Goal: Task Accomplishment & Management: Manage account settings

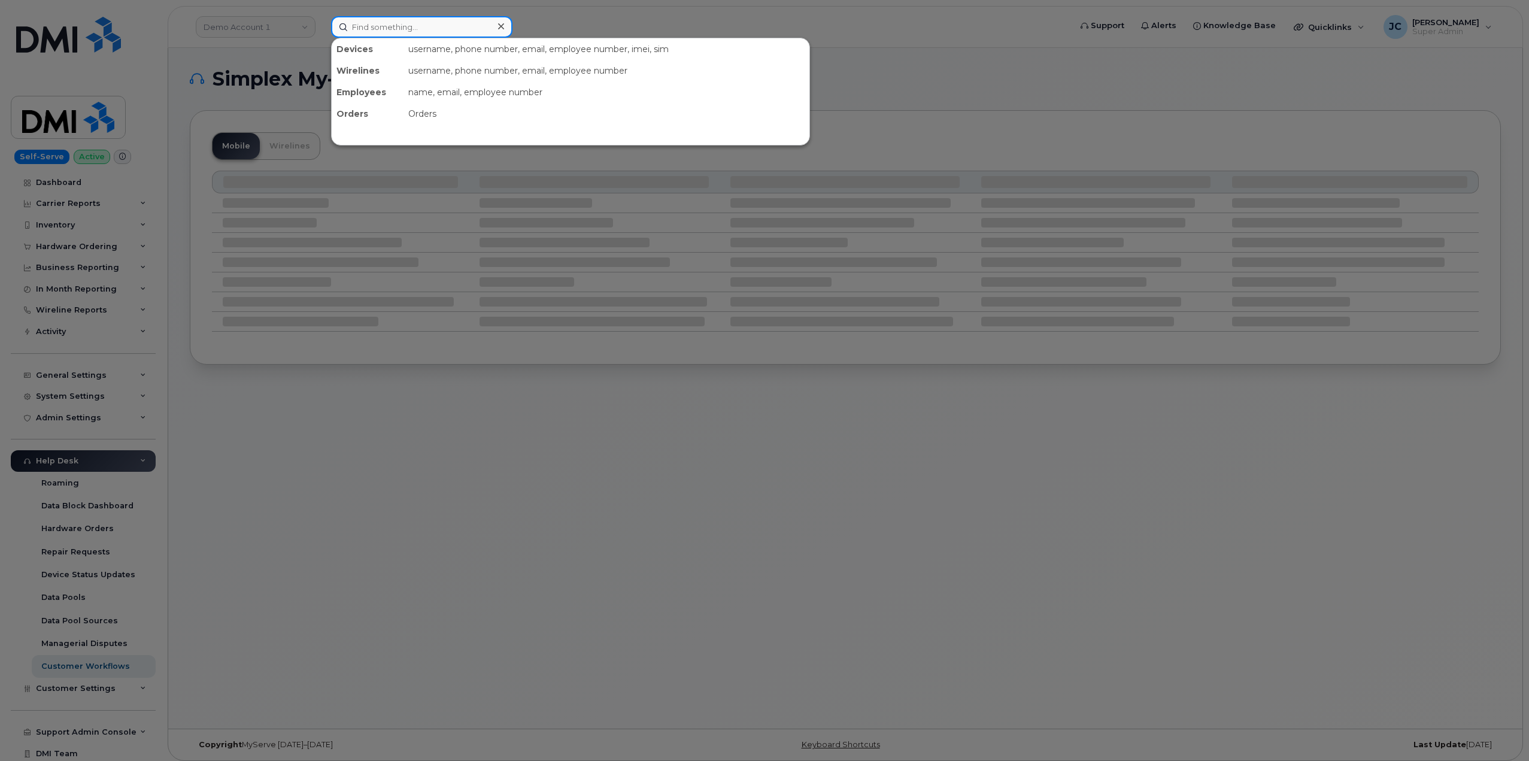
paste input "[PHONE_NUMBER]"
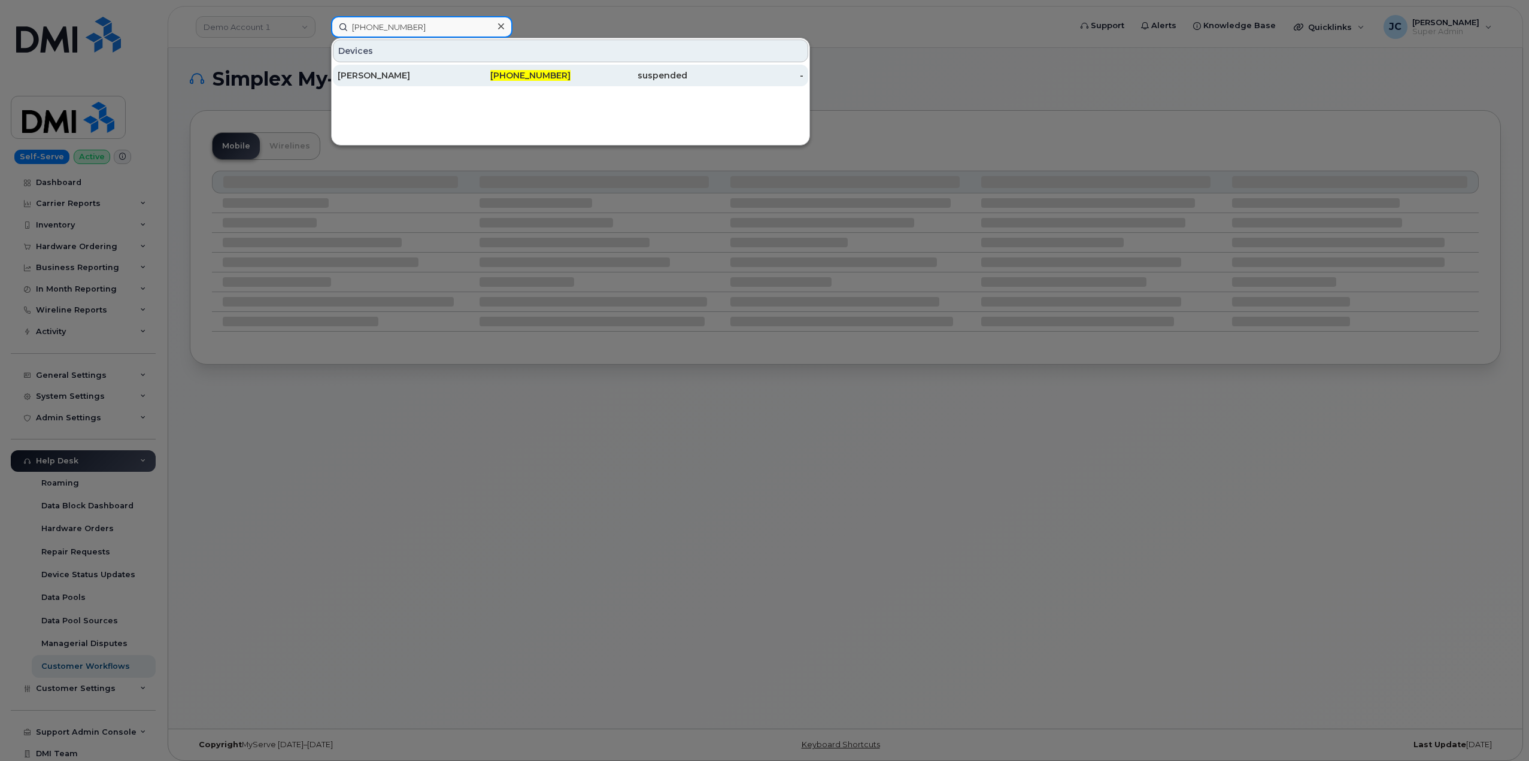
type input "[PHONE_NUMBER]"
click at [410, 75] on div "[PERSON_NAME]" at bounding box center [396, 75] width 117 height 12
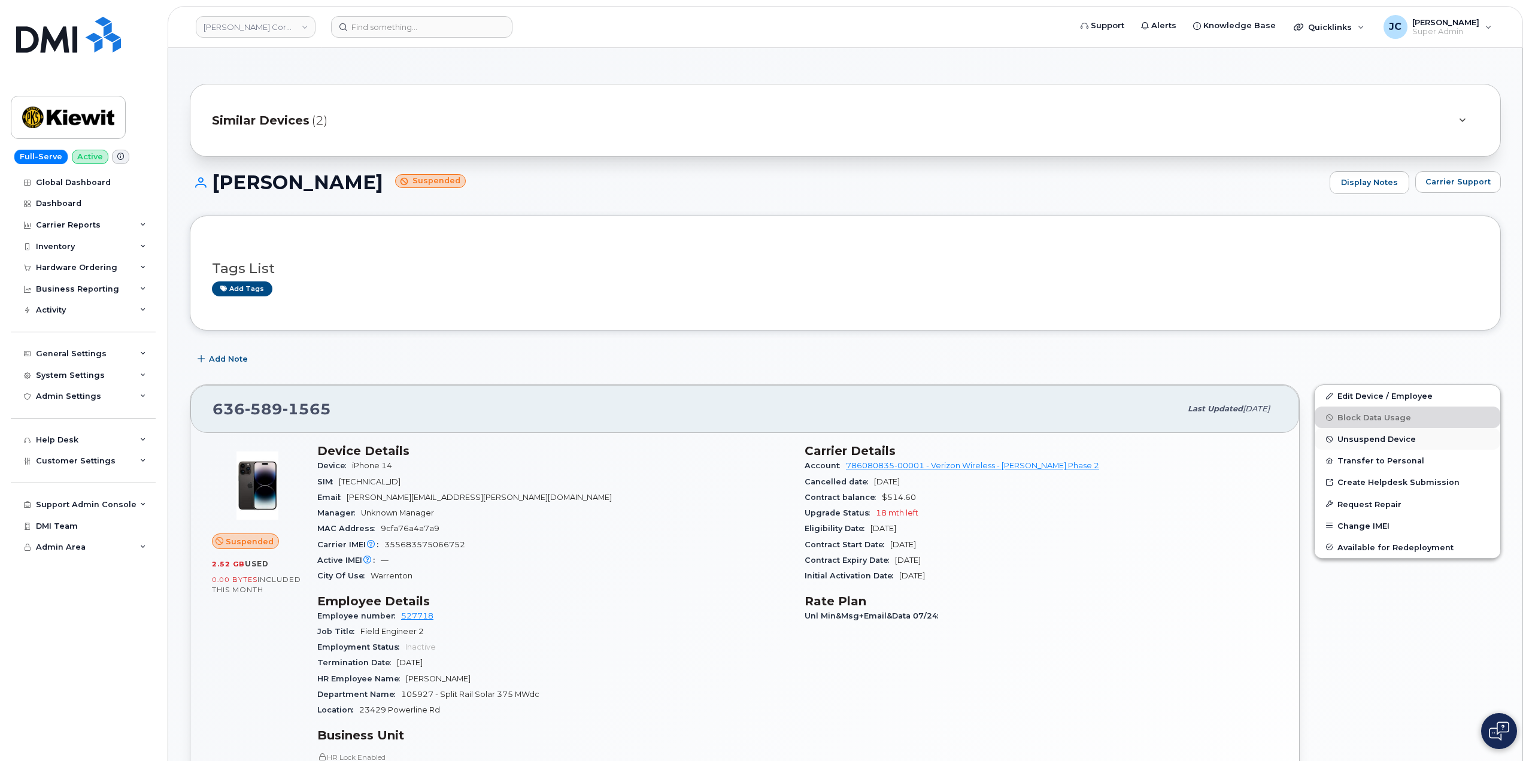
click at [1372, 436] on span "Unsuspend Device" at bounding box center [1376, 439] width 78 height 9
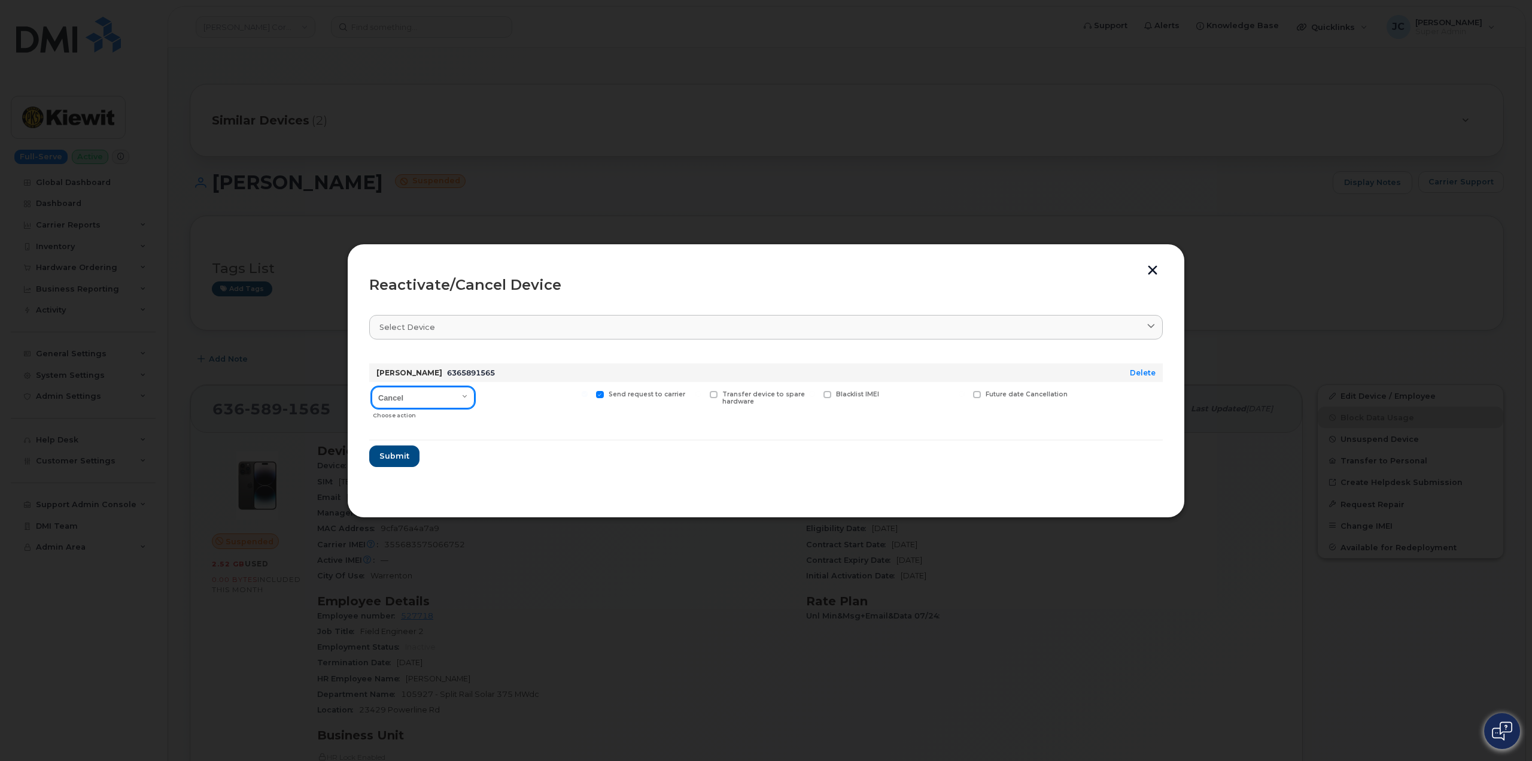
click at [463, 394] on select "Cancel Reactivate" at bounding box center [423, 398] width 103 height 22
select select "[object Object]"
click at [372, 387] on select "Cancel Reactivate" at bounding box center [423, 398] width 103 height 22
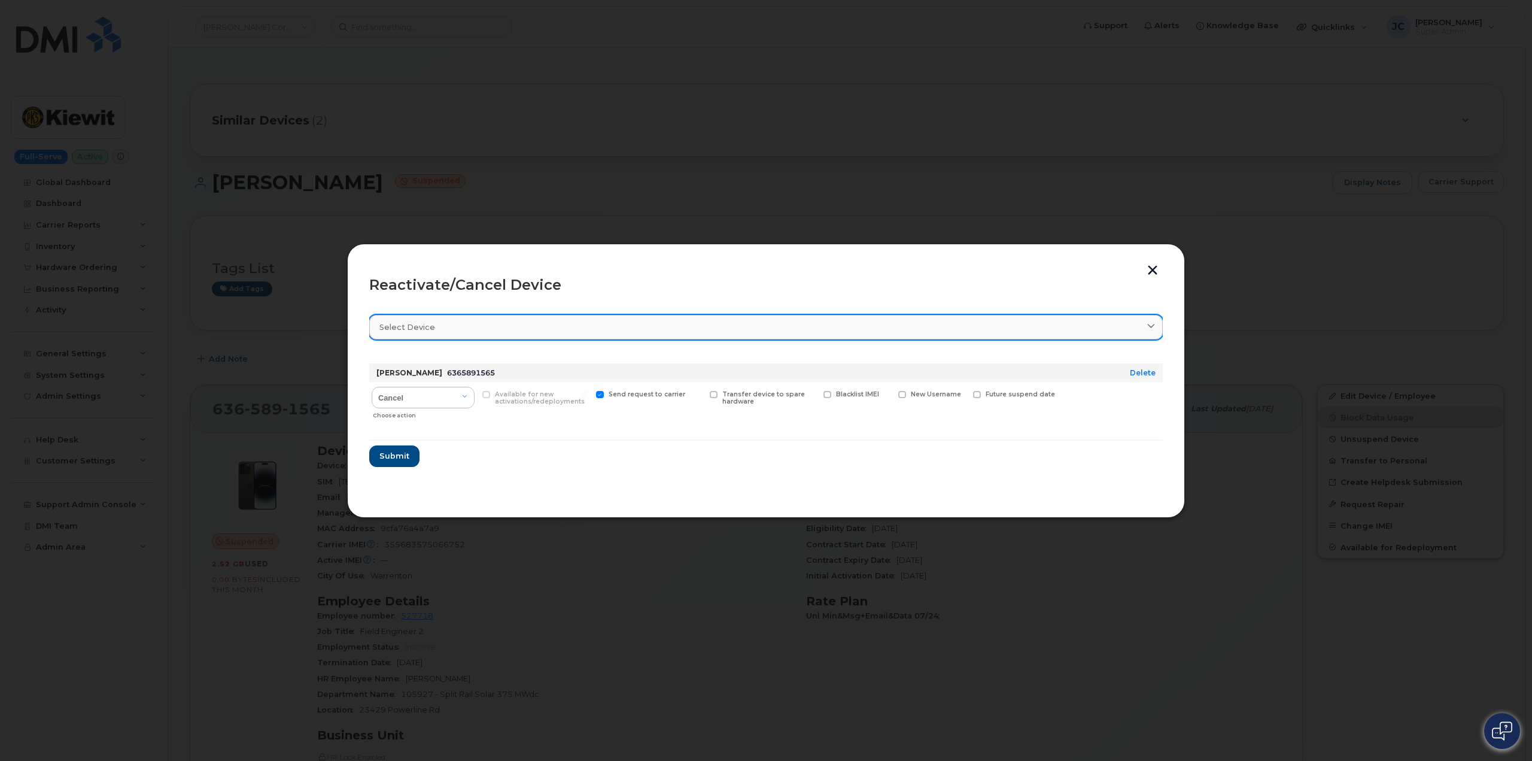
click at [612, 323] on div "Select device" at bounding box center [765, 326] width 773 height 11
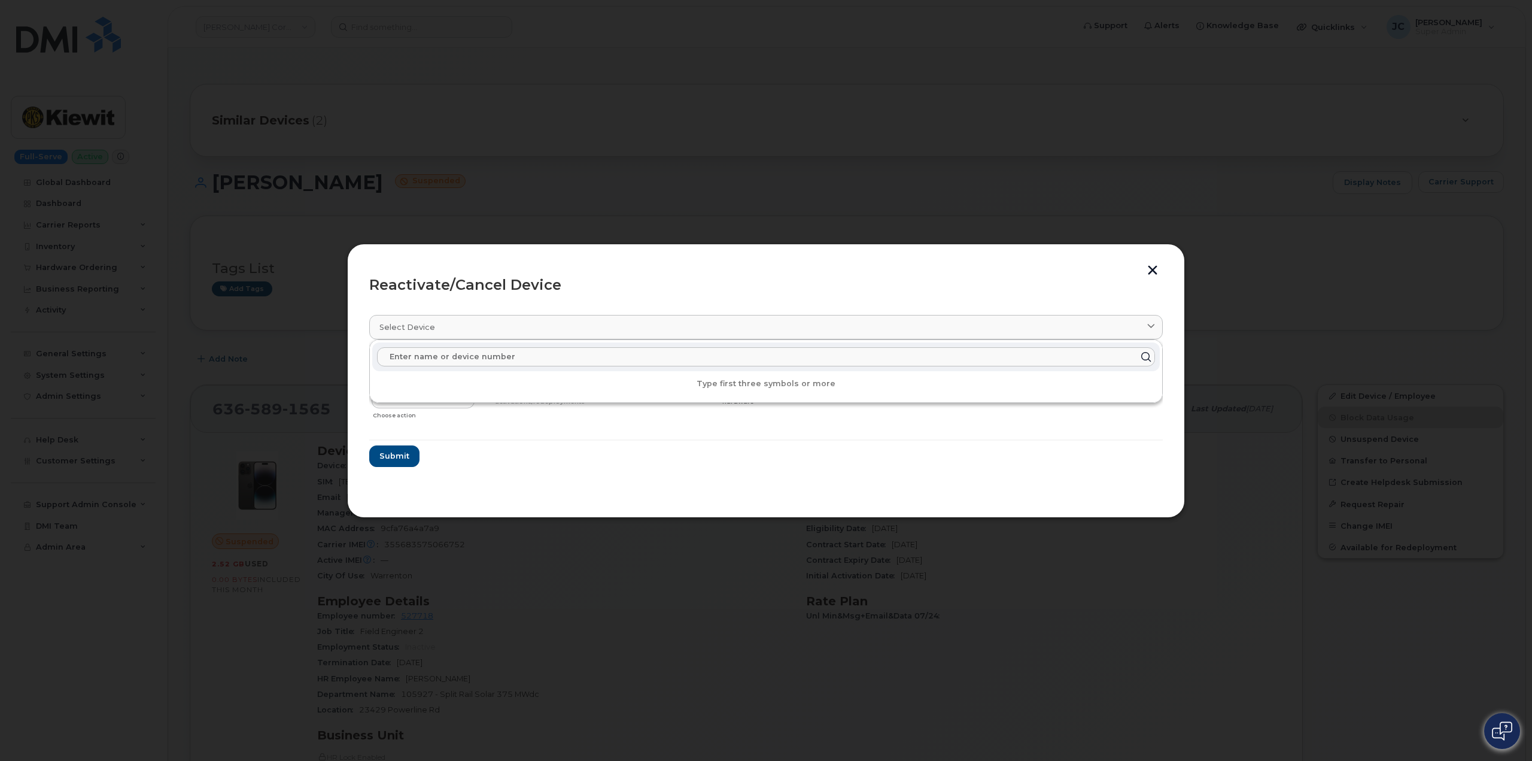
click at [516, 357] on input "text" at bounding box center [766, 356] width 778 height 19
click at [446, 353] on input "text" at bounding box center [766, 356] width 778 height 19
paste input "[PHONE_NUMBER]"
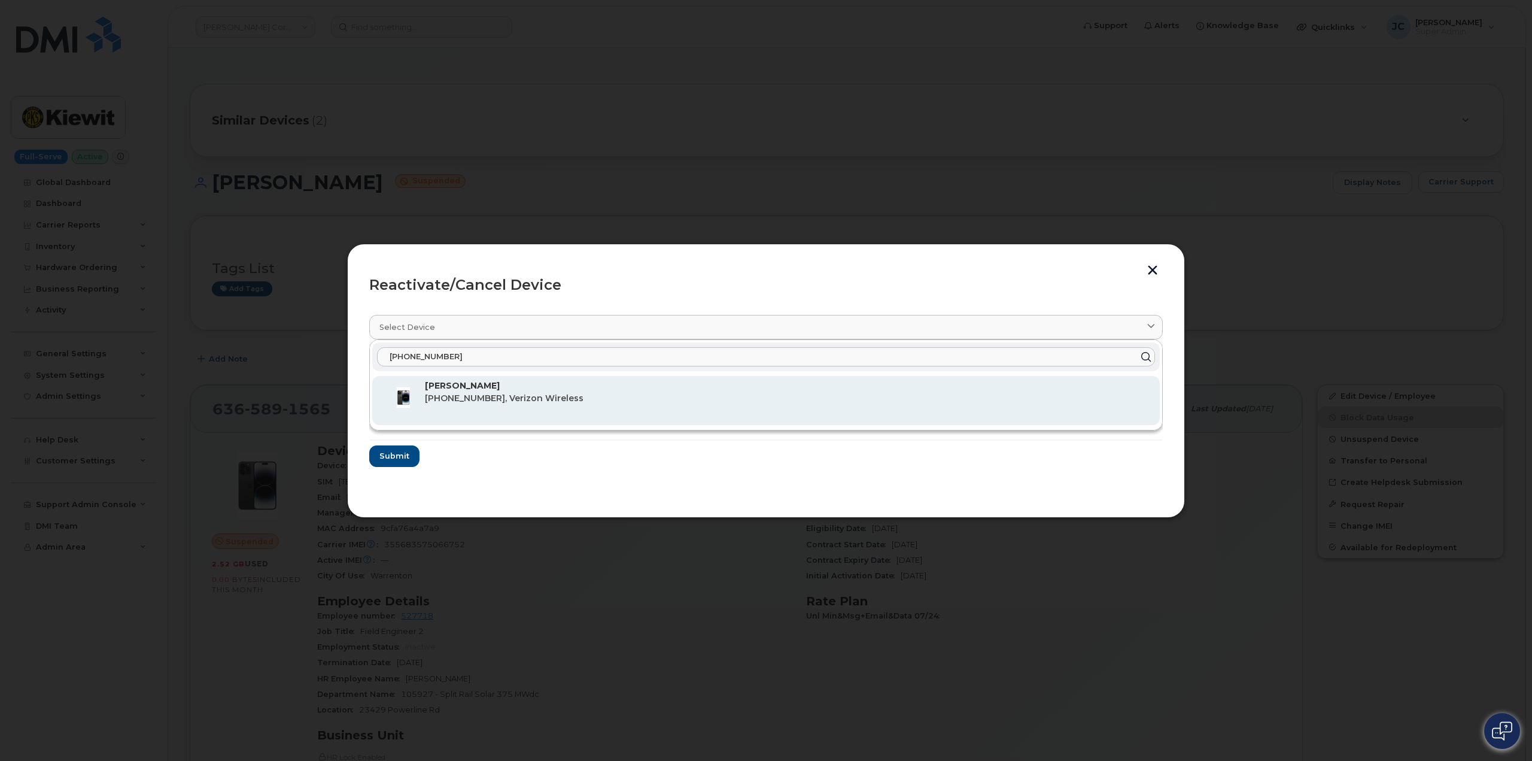
type input "[PHONE_NUMBER]"
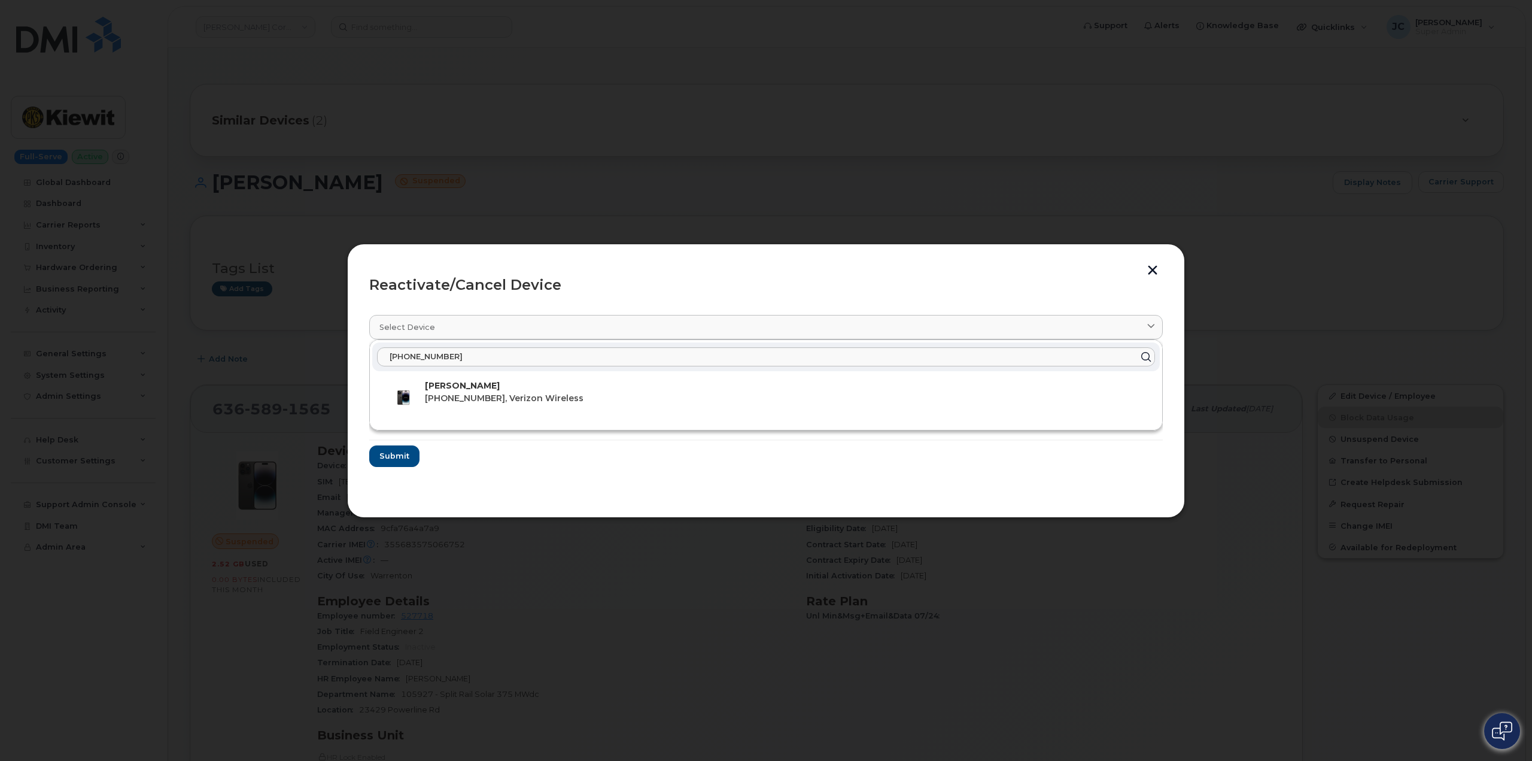
drag, startPoint x: 467, startPoint y: 394, endPoint x: 461, endPoint y: 401, distance: 9.3
click at [466, 394] on span "636-589-1565, Verizon Wireless" at bounding box center [504, 398] width 159 height 11
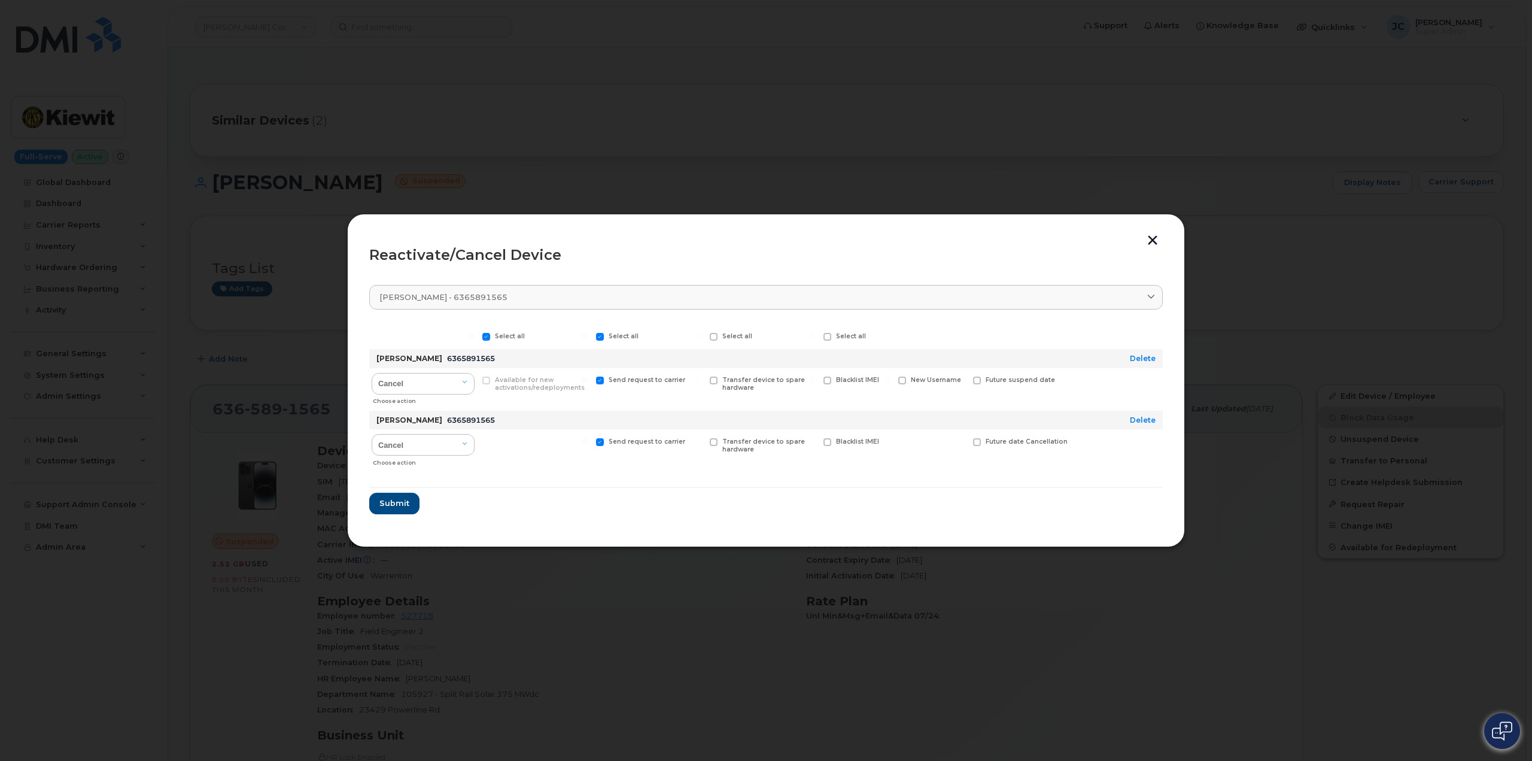
click at [601, 445] on span at bounding box center [600, 442] width 8 height 8
click at [588, 444] on input "Send request to carrier" at bounding box center [585, 441] width 6 height 6
checkbox input "false"
click at [391, 503] on span "Submit" at bounding box center [394, 502] width 30 height 11
click at [1511, 16] on icon at bounding box center [1515, 19] width 8 height 8
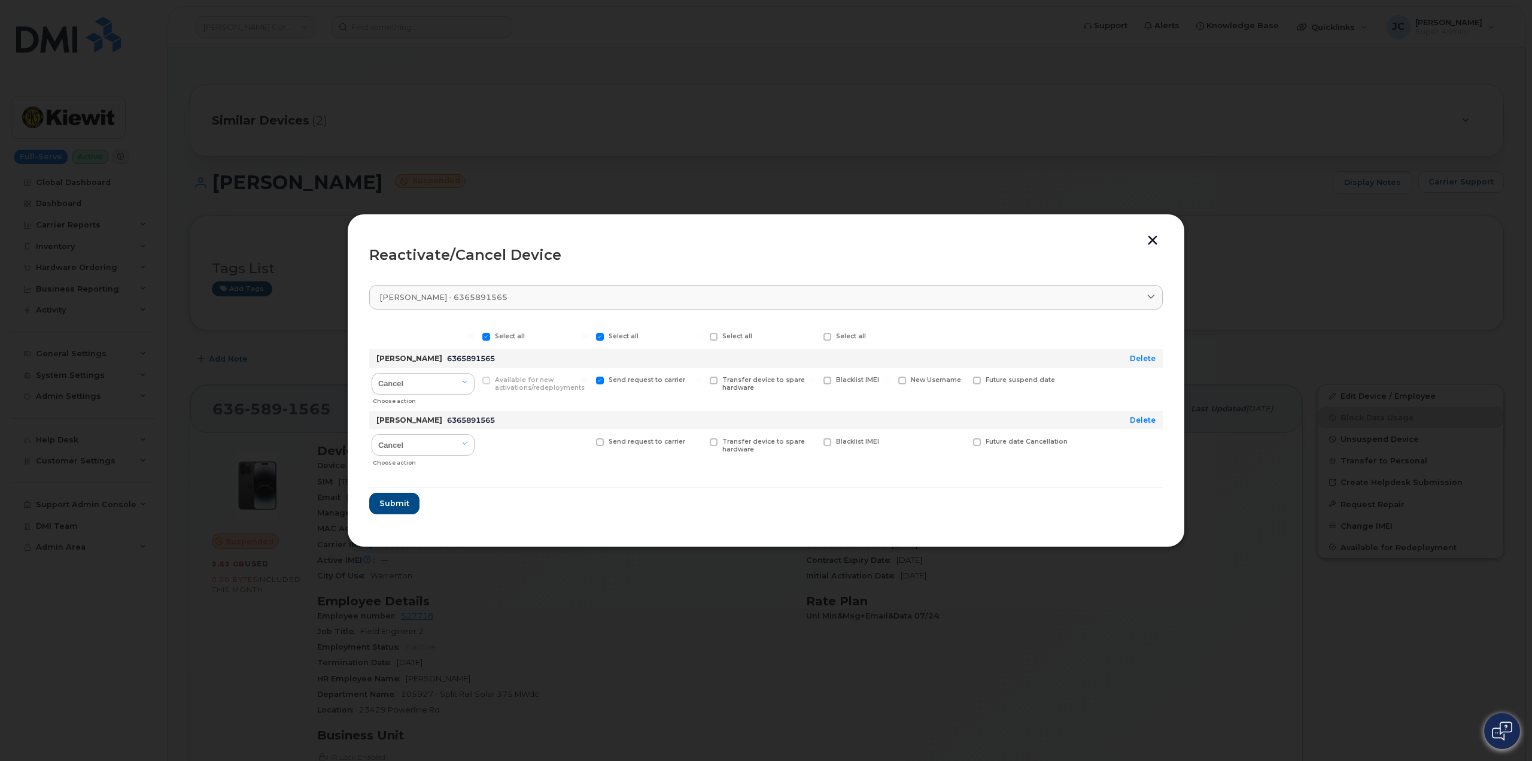
click at [1149, 239] on button "button" at bounding box center [1153, 241] width 18 height 13
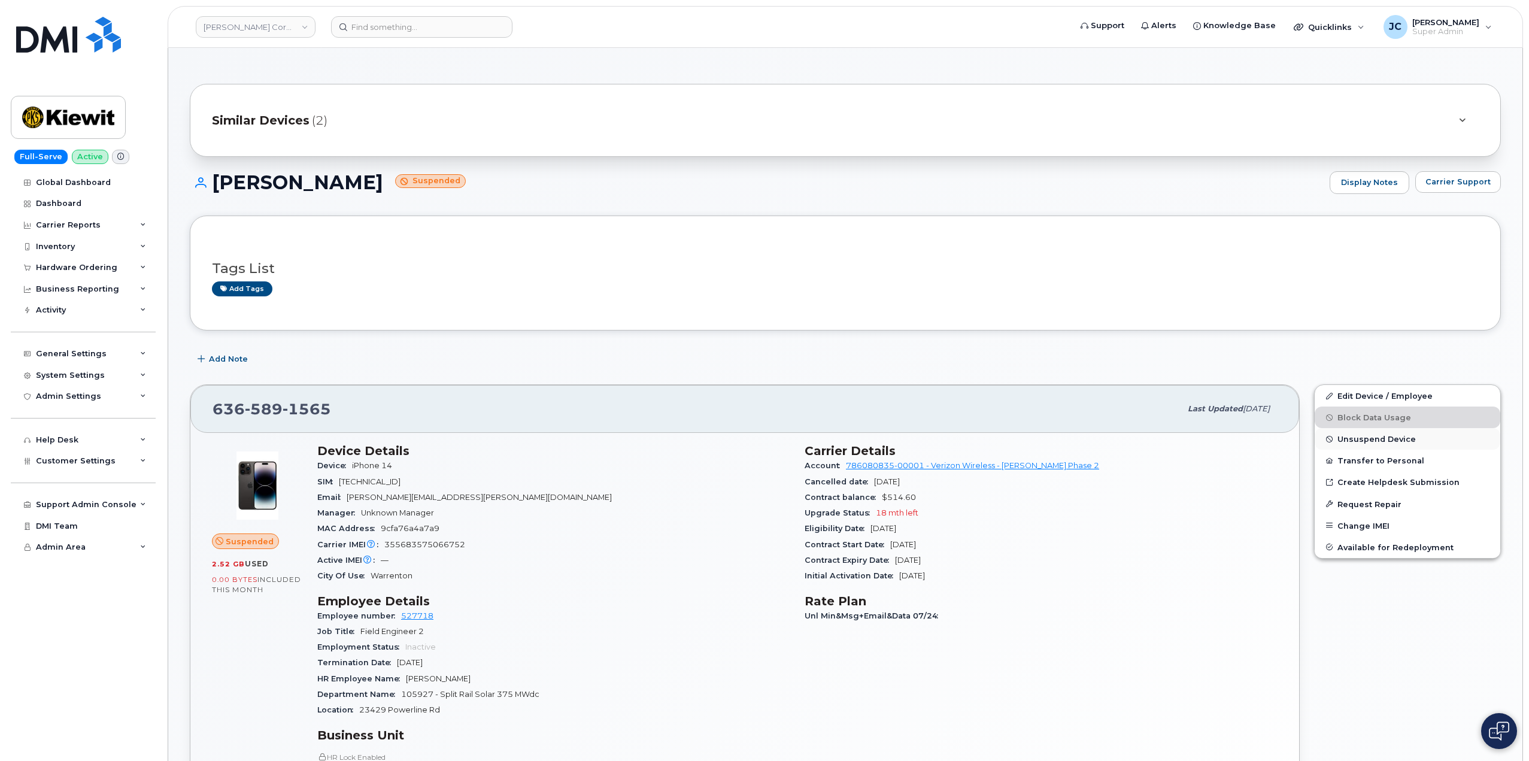
click at [1375, 439] on span "Unsuspend Device" at bounding box center [1376, 439] width 78 height 9
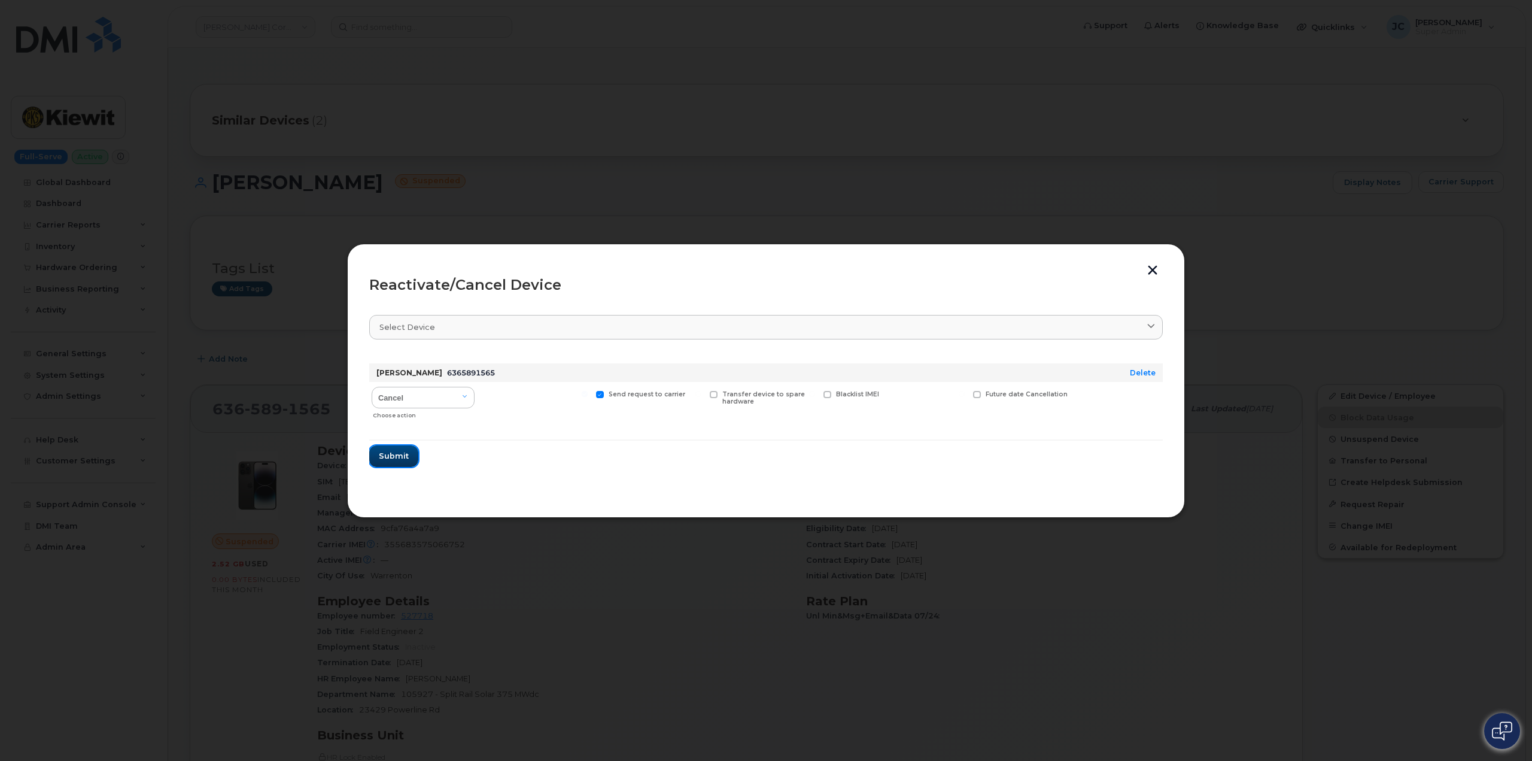
click at [405, 454] on span "Submit" at bounding box center [394, 455] width 30 height 11
click at [1521, 15] on div "Device active requests must be blank" at bounding box center [1432, 19] width 198 height 35
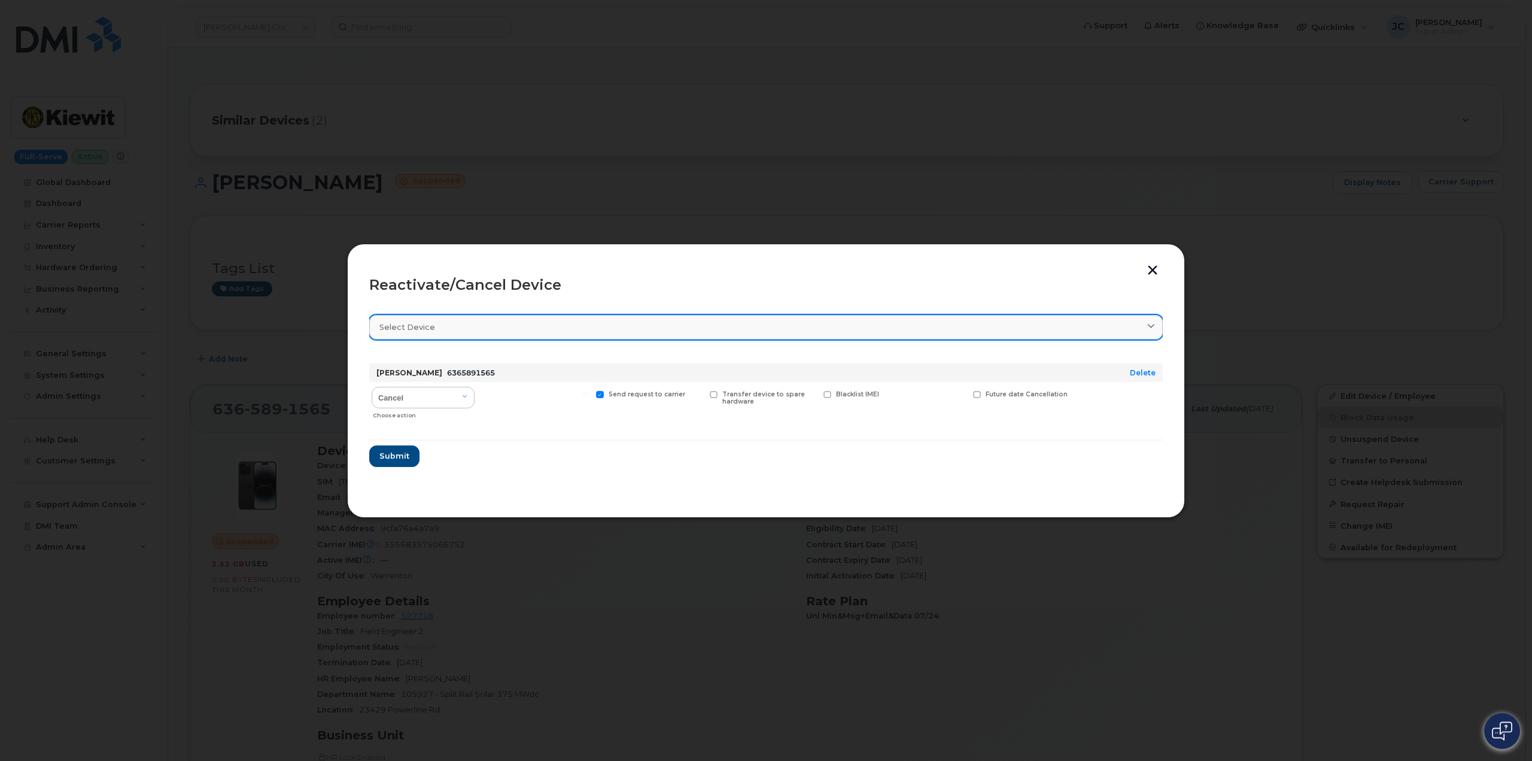
click at [740, 330] on div "Select device" at bounding box center [765, 326] width 773 height 11
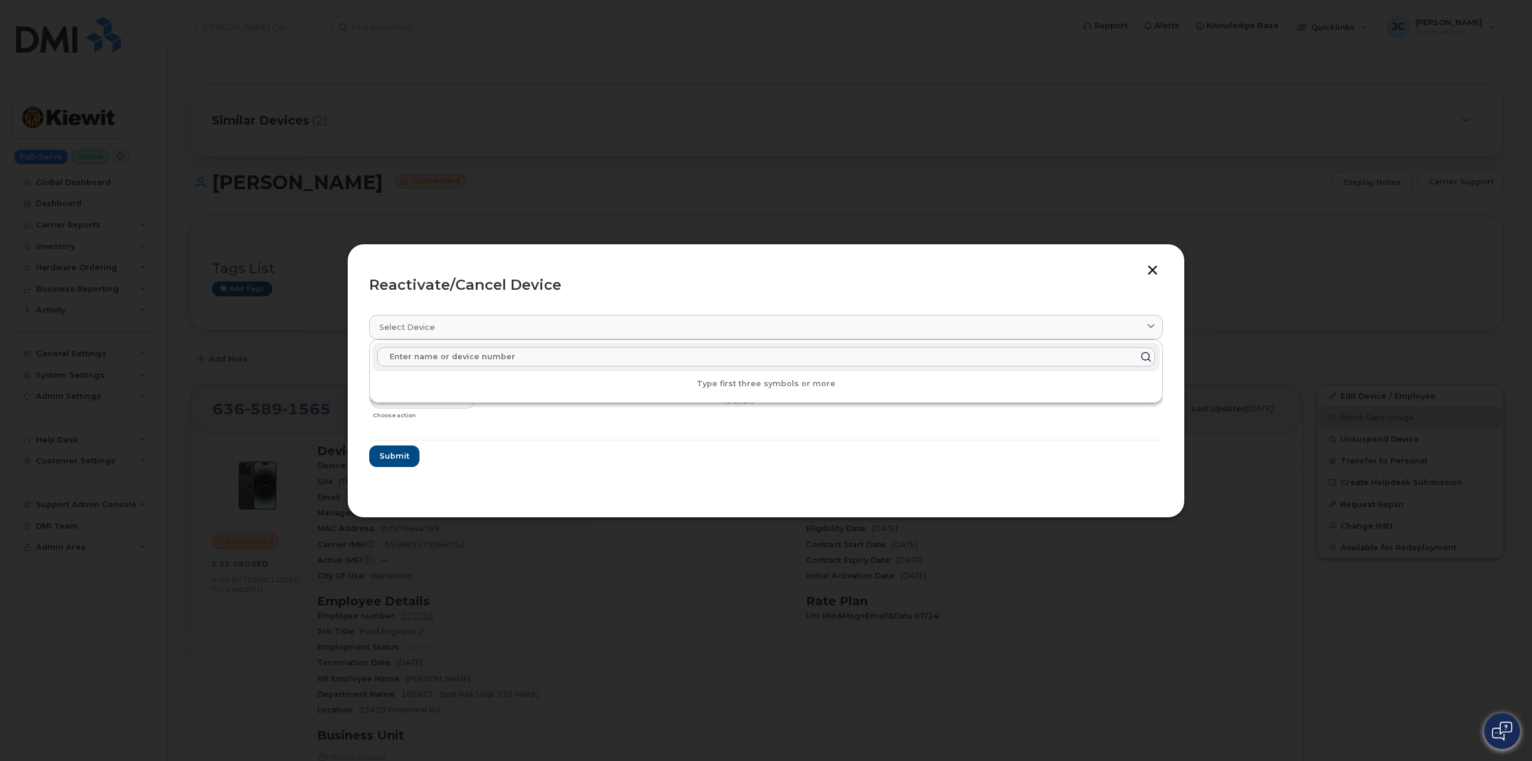
paste input "[PHONE_NUMBER]"
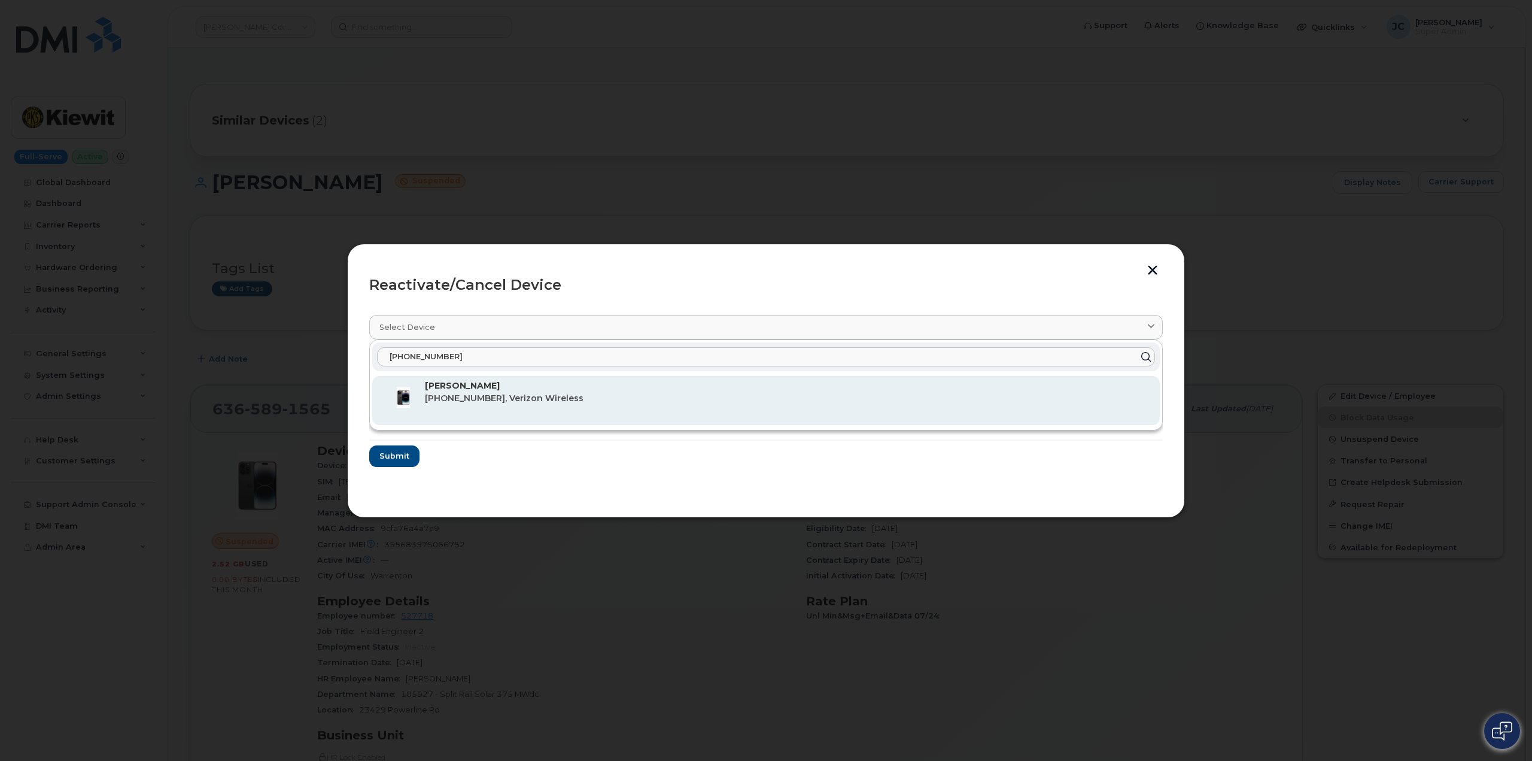
type input "[PHONE_NUMBER]"
click at [482, 391] on div "JOSEPHINE LORENZ 636-589-1565, Verizon Wireless" at bounding box center [787, 400] width 725 height 42
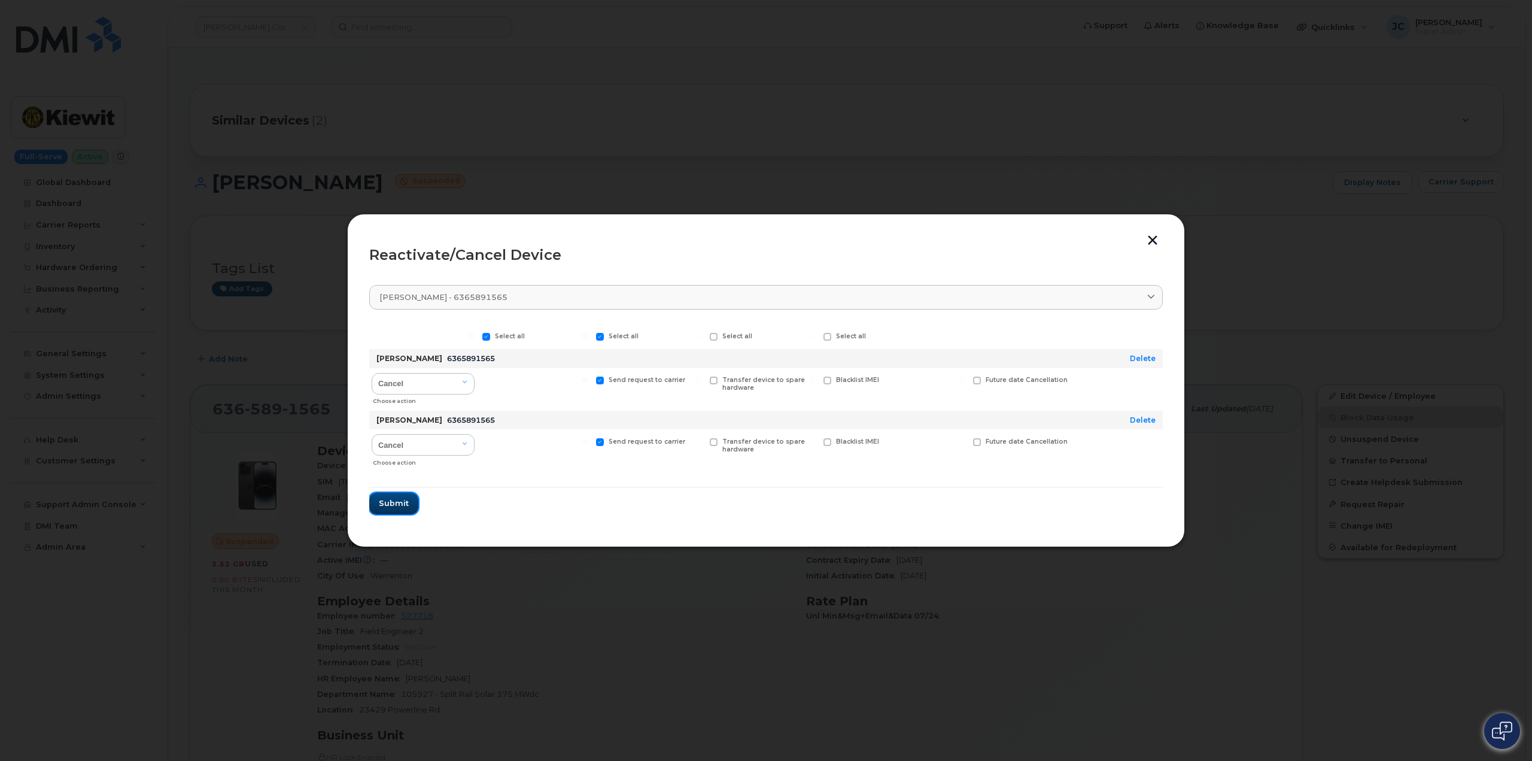
click at [397, 506] on span "Submit" at bounding box center [394, 502] width 30 height 11
click at [466, 382] on select "Cancel Reactivate" at bounding box center [423, 384] width 103 height 22
select select "[object Object]"
click at [372, 373] on select "Cancel Reactivate" at bounding box center [423, 384] width 103 height 22
click at [602, 437] on div "Send request to carrier" at bounding box center [649, 450] width 111 height 42
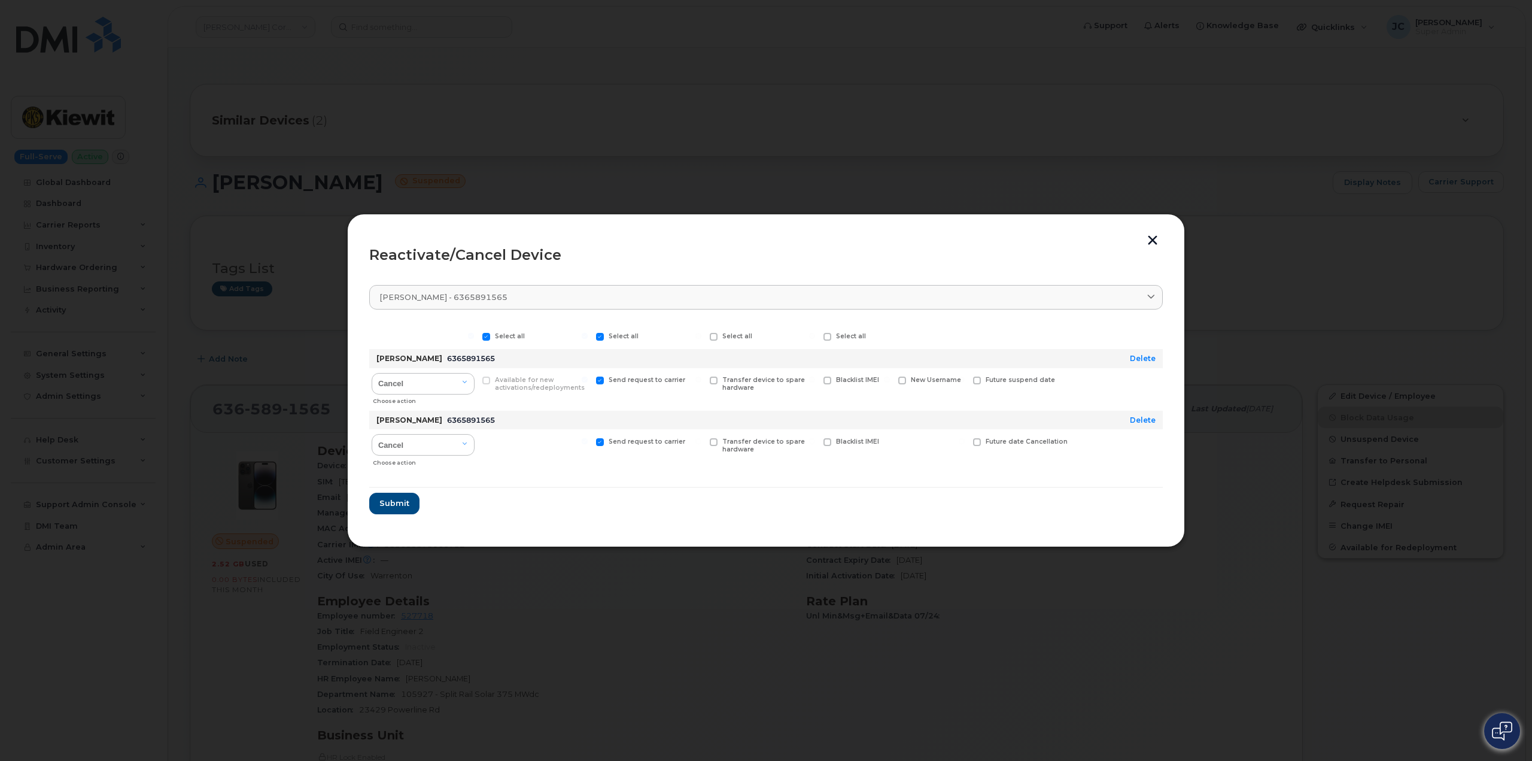
click at [599, 442] on span at bounding box center [600, 442] width 8 height 8
click at [588, 442] on input "Send request to carrier" at bounding box center [585, 441] width 6 height 6
checkbox input "false"
click at [1150, 244] on button "button" at bounding box center [1153, 241] width 18 height 13
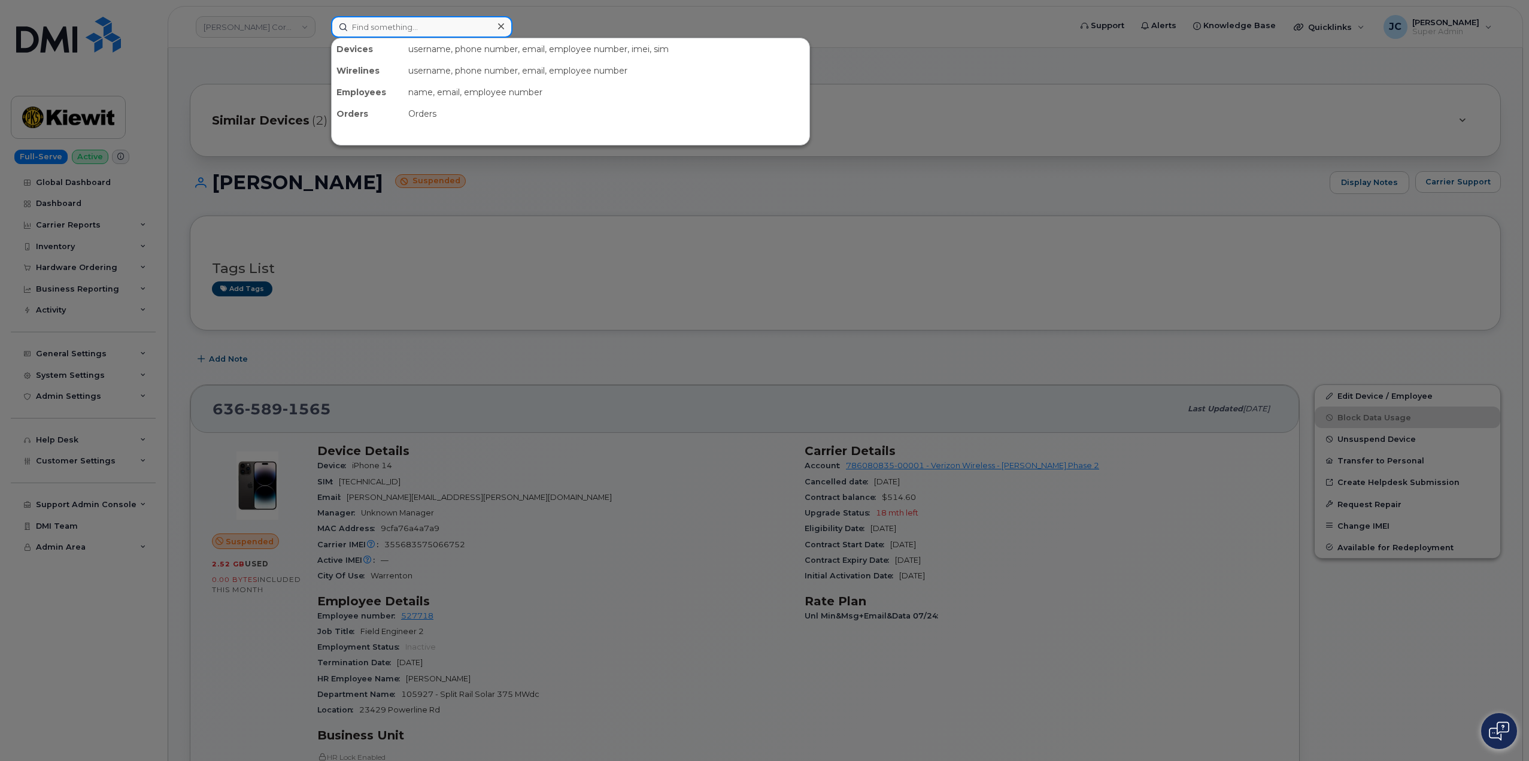
click at [416, 26] on input at bounding box center [421, 27] width 181 height 22
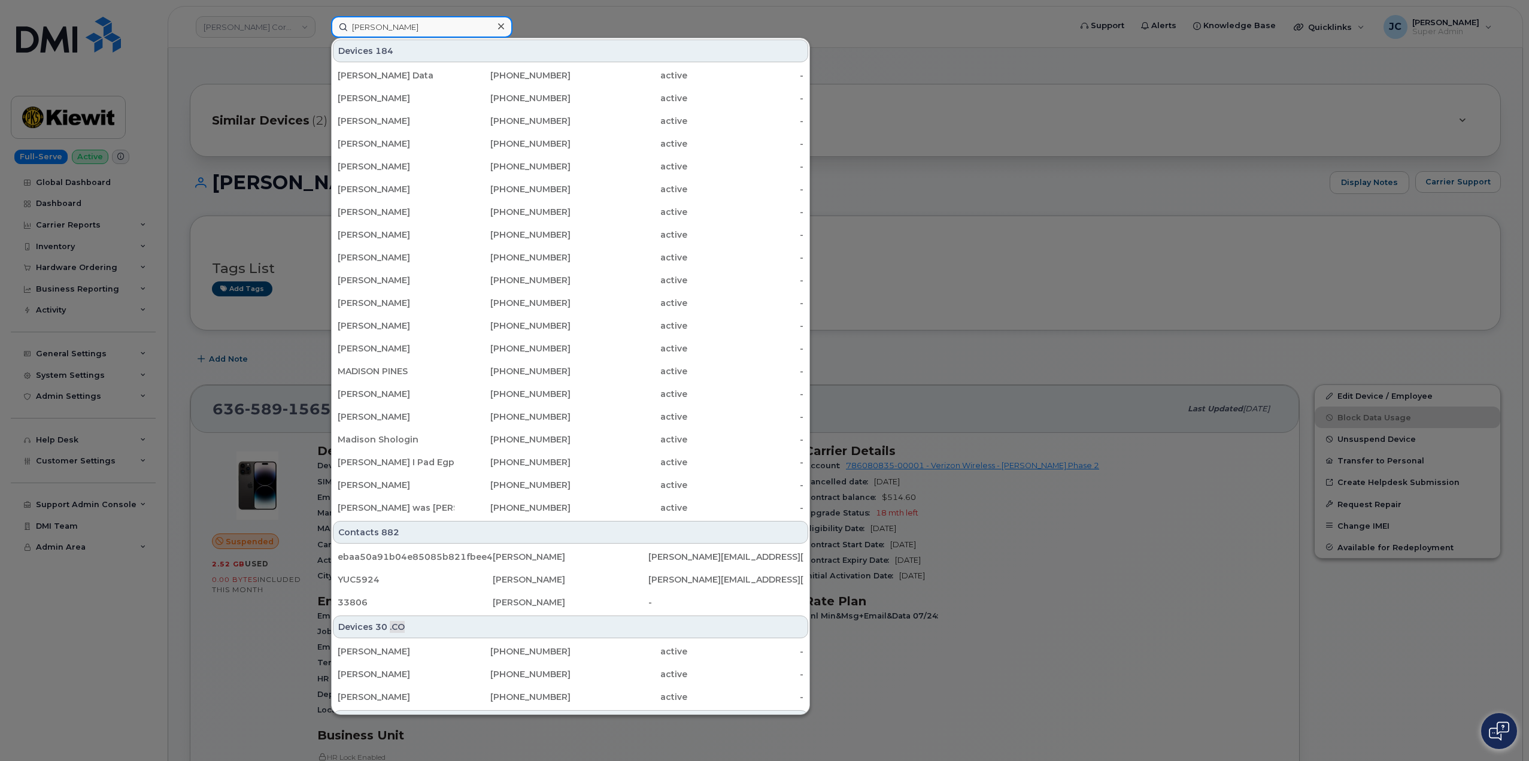
type input "madison meyer"
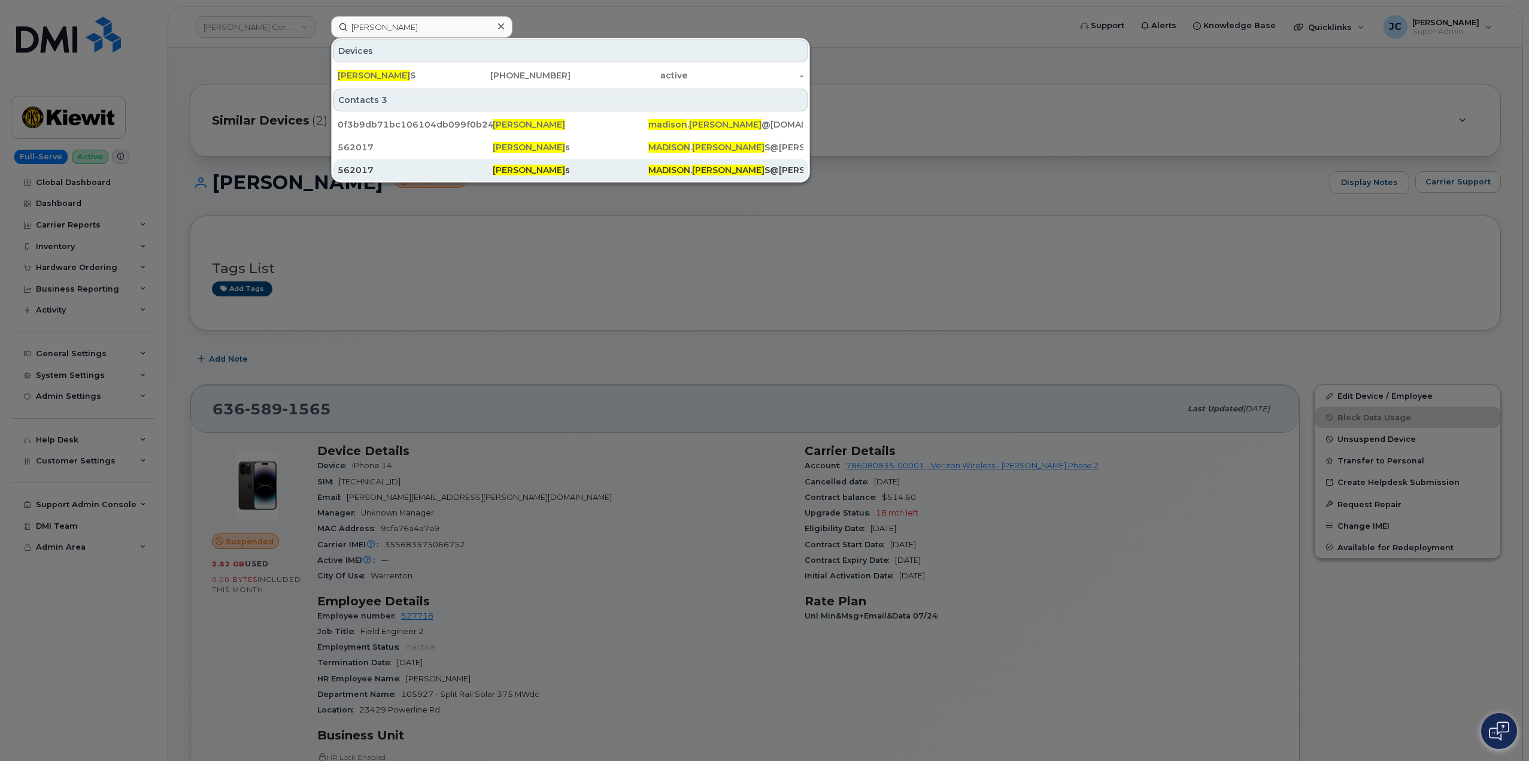
click at [521, 169] on span "Madison Meyer" at bounding box center [529, 170] width 72 height 11
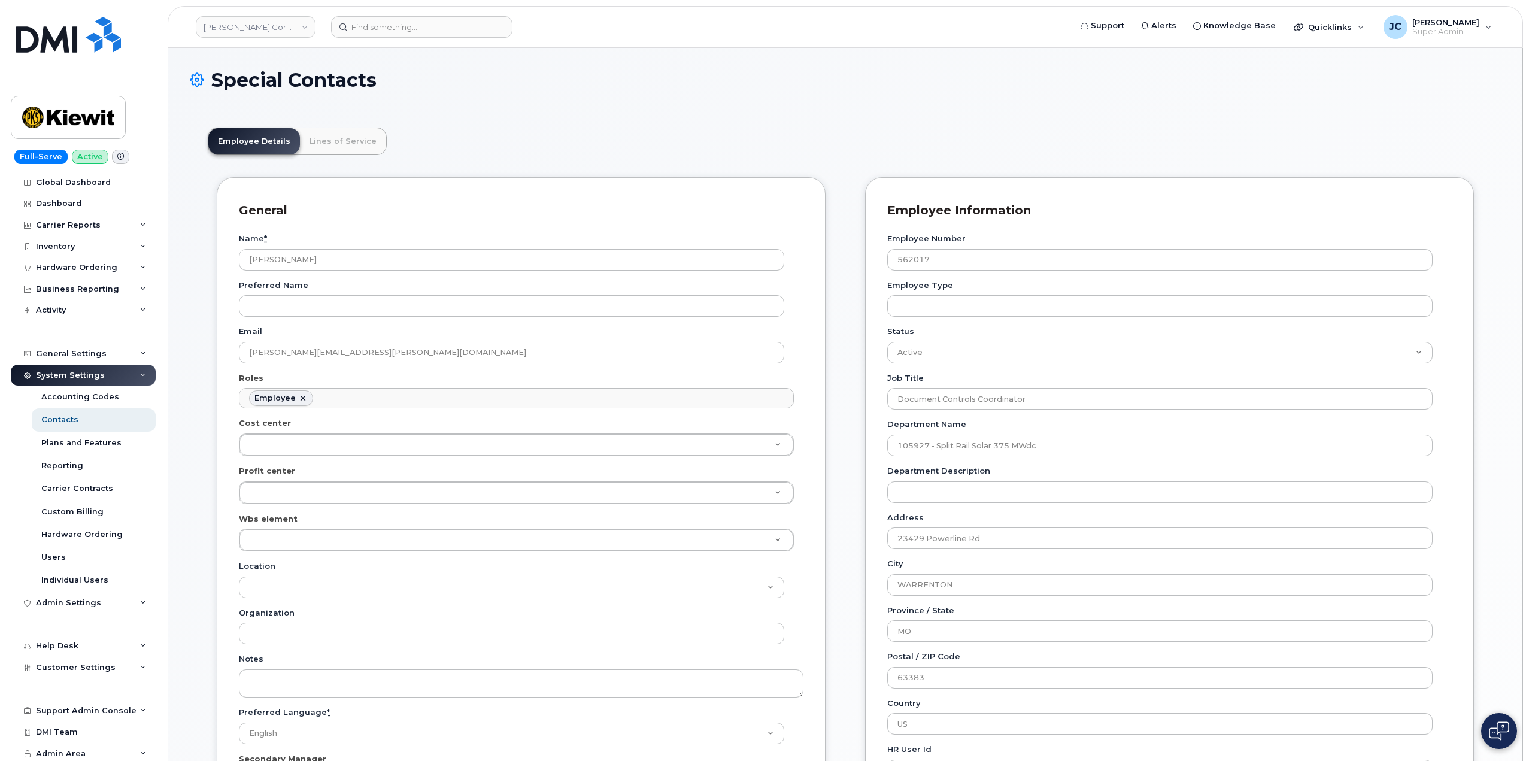
scroll to position [35, 0]
drag, startPoint x: 410, startPoint y: 351, endPoint x: 230, endPoint y: 343, distance: 180.3
click at [230, 343] on div "General Name * Madison Meyers Preferred Name Email MADISON.MEYERS@KIEWIT.COM Ro…" at bounding box center [521, 505] width 609 height 656
